Goal: Task Accomplishment & Management: Manage account settings

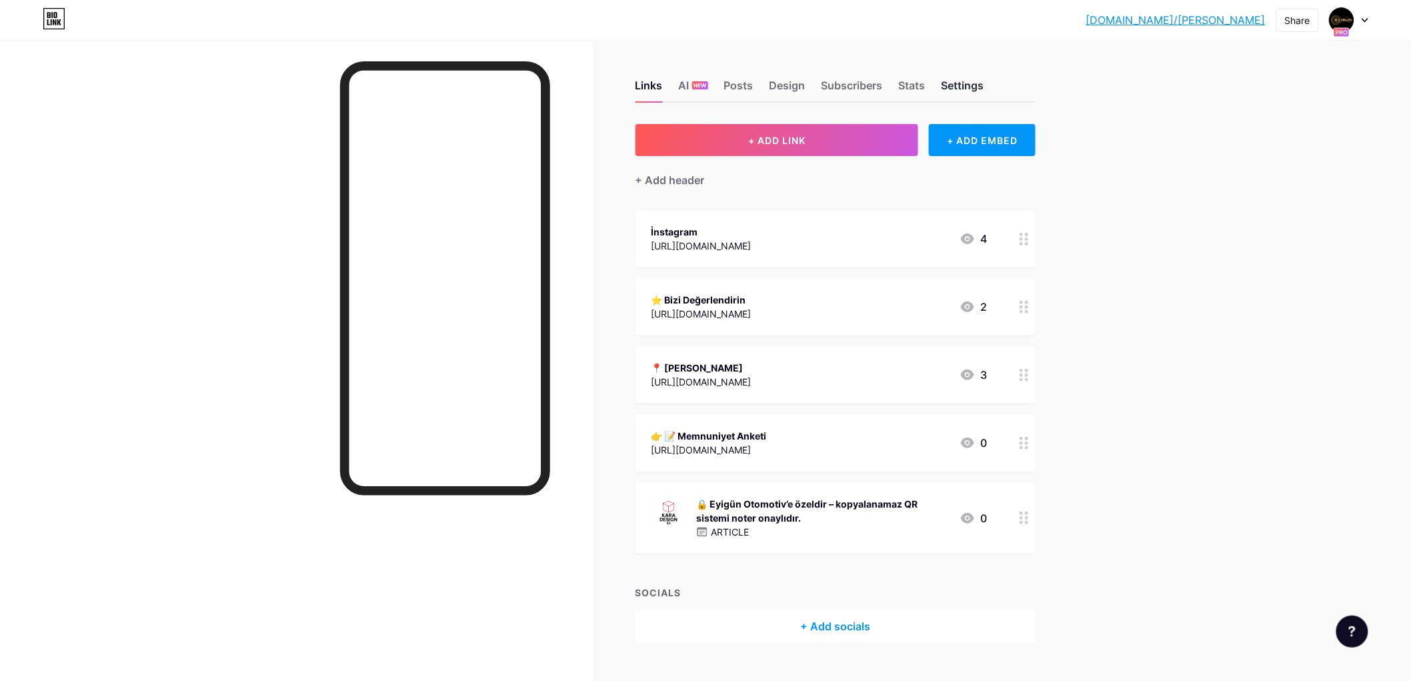
drag, startPoint x: 1022, startPoint y: 81, endPoint x: 964, endPoint y: 85, distance: 58.8
click at [964, 85] on div "Links AI NEW Posts Design Subscribers Stats Settings" at bounding box center [836, 79] width 400 height 47
click at [750, 85] on font "Yapay zeka" at bounding box center [735, 85] width 58 height 13
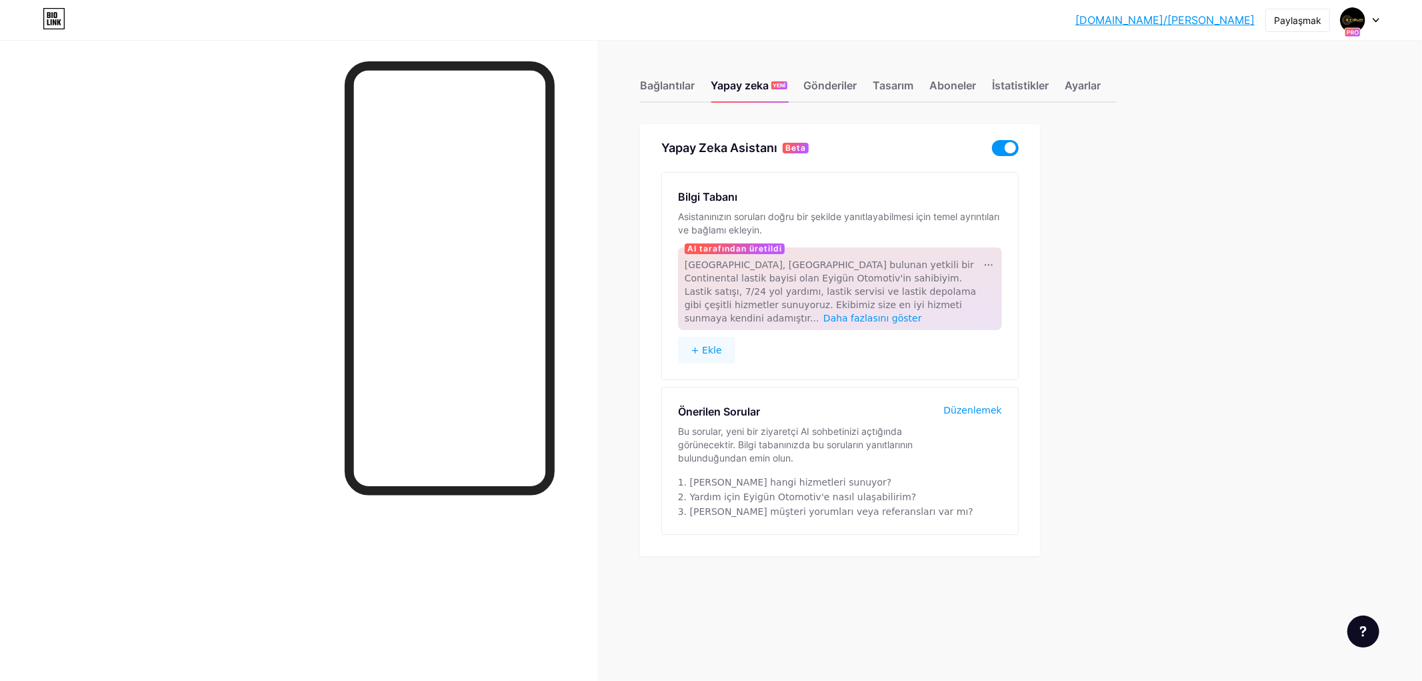
click at [998, 147] on span at bounding box center [1005, 148] width 27 height 16
click at [992, 151] on input "checkbox" at bounding box center [992, 151] width 0 height 0
click at [666, 82] on font "Bağlantılar" at bounding box center [667, 85] width 55 height 13
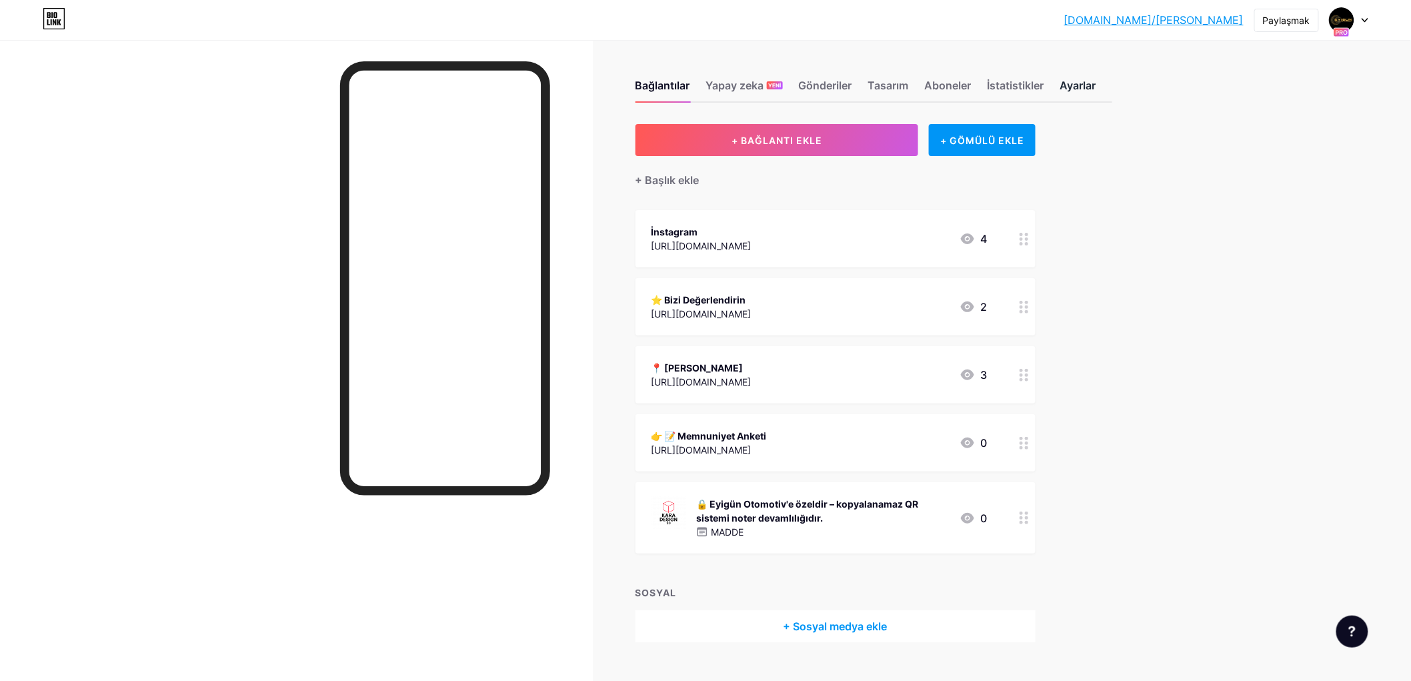
click at [1072, 83] on font "Ayarlar" at bounding box center [1078, 85] width 36 height 13
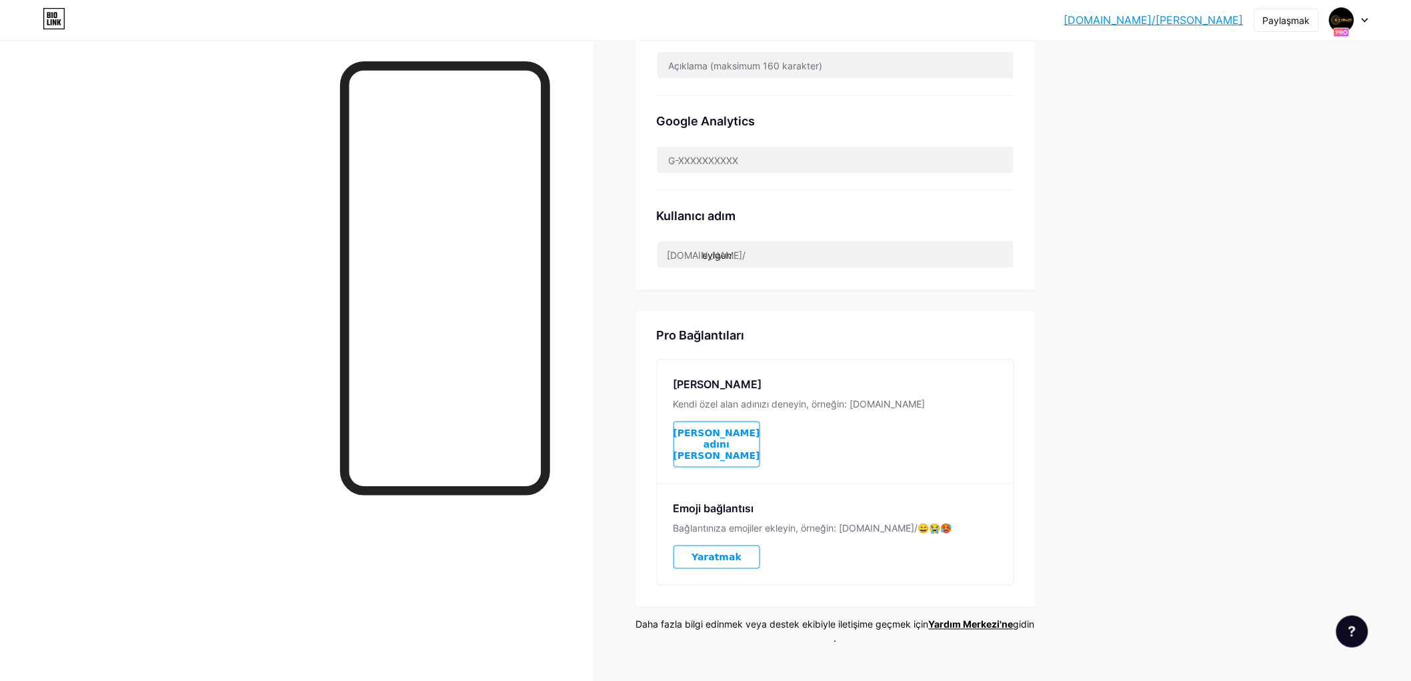
scroll to position [469, 0]
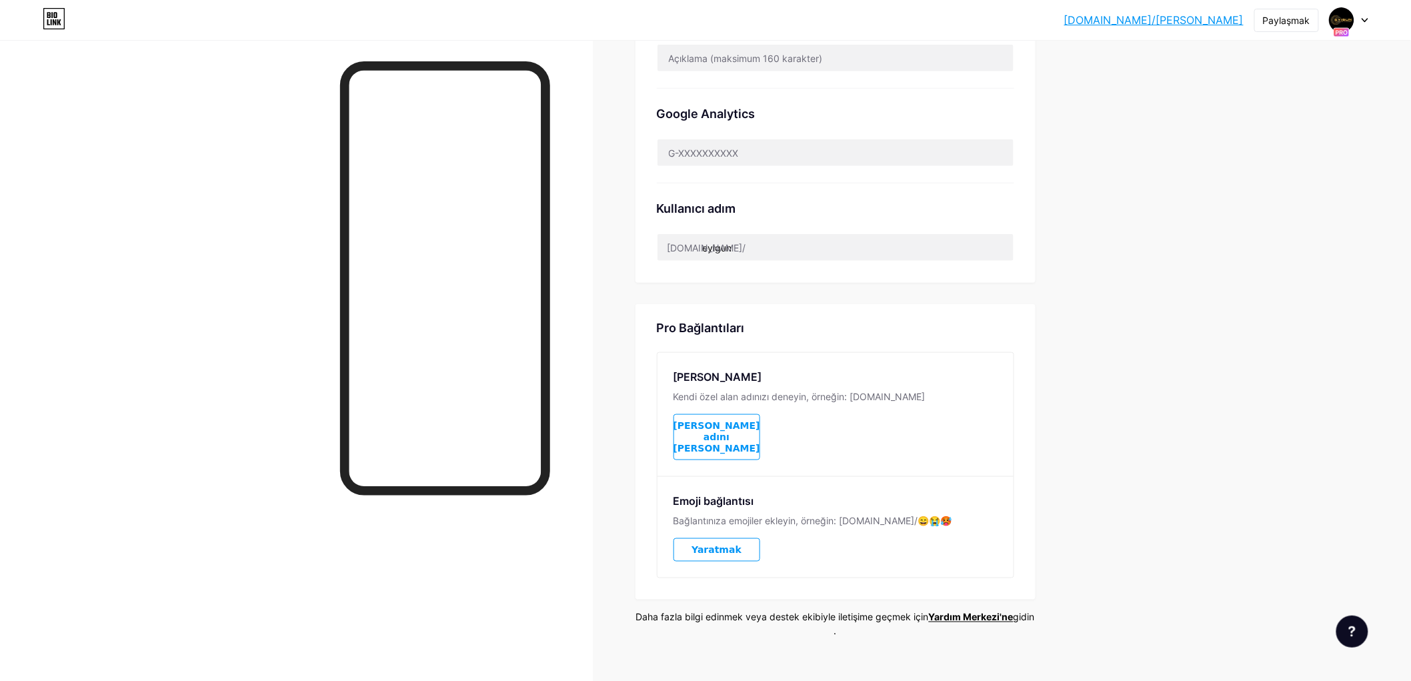
click at [748, 417] on button "[PERSON_NAME] adını [PERSON_NAME]" at bounding box center [717, 437] width 87 height 46
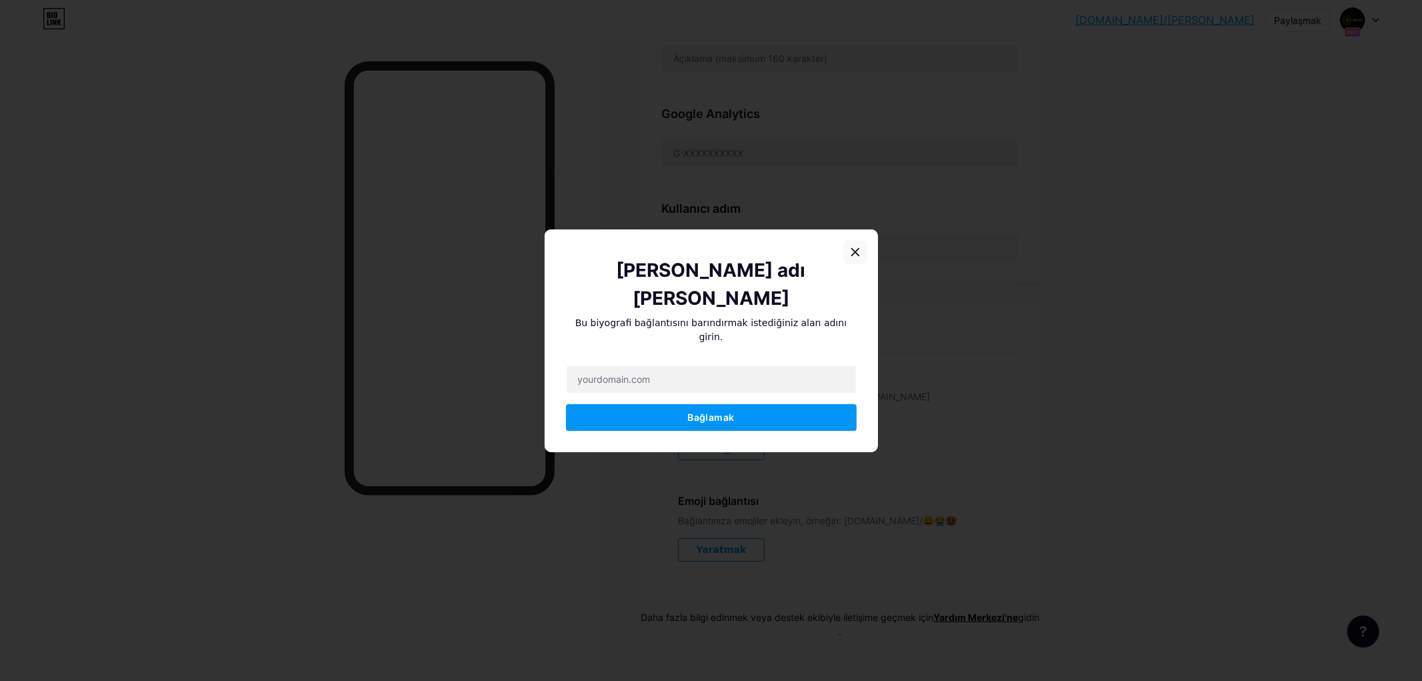
click at [852, 257] on icon at bounding box center [855, 252] width 11 height 11
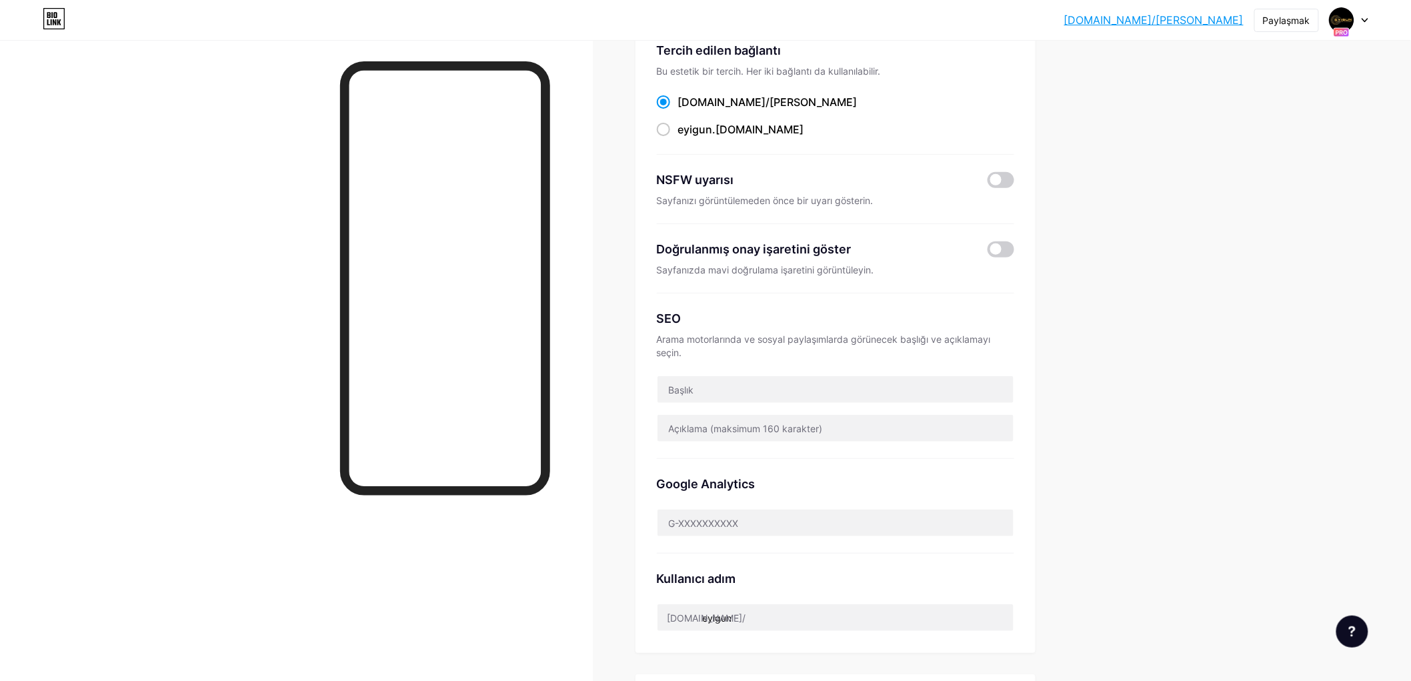
scroll to position [0, 0]
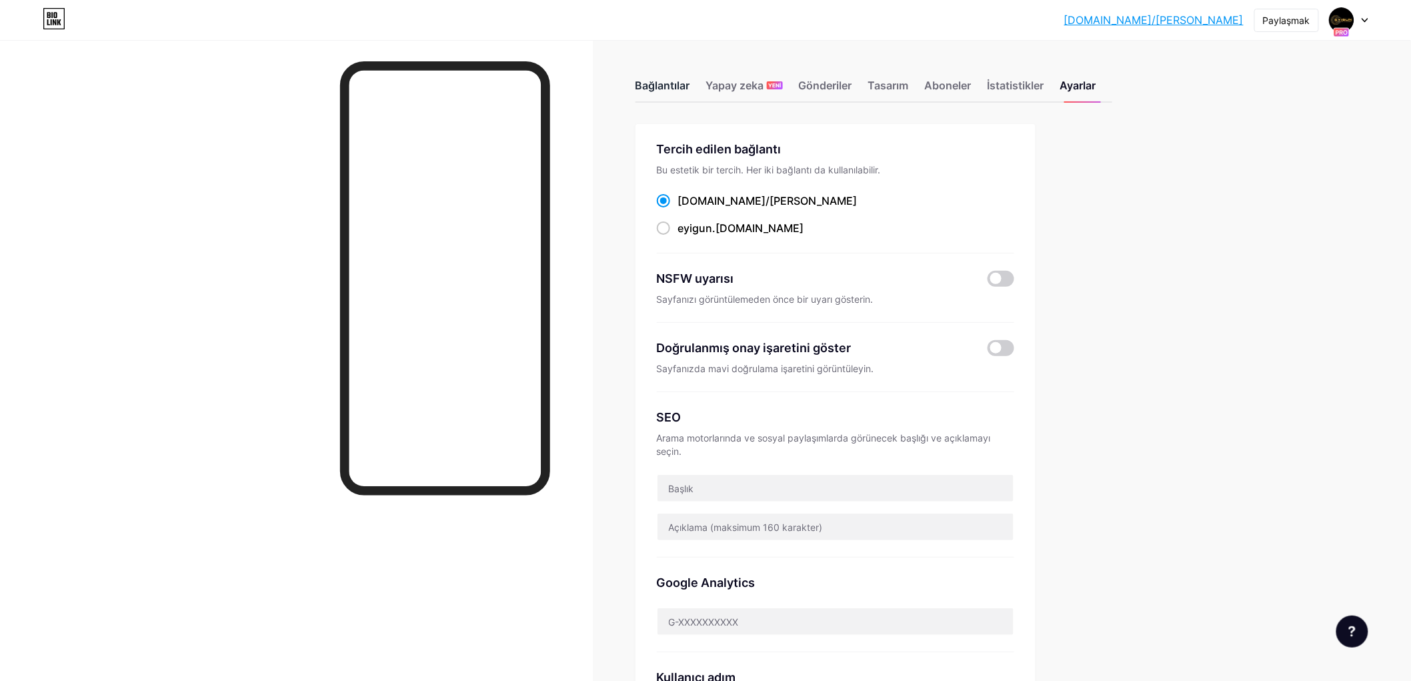
click at [668, 87] on font "Bağlantılar" at bounding box center [663, 85] width 55 height 13
